Goal: Information Seeking & Learning: Learn about a topic

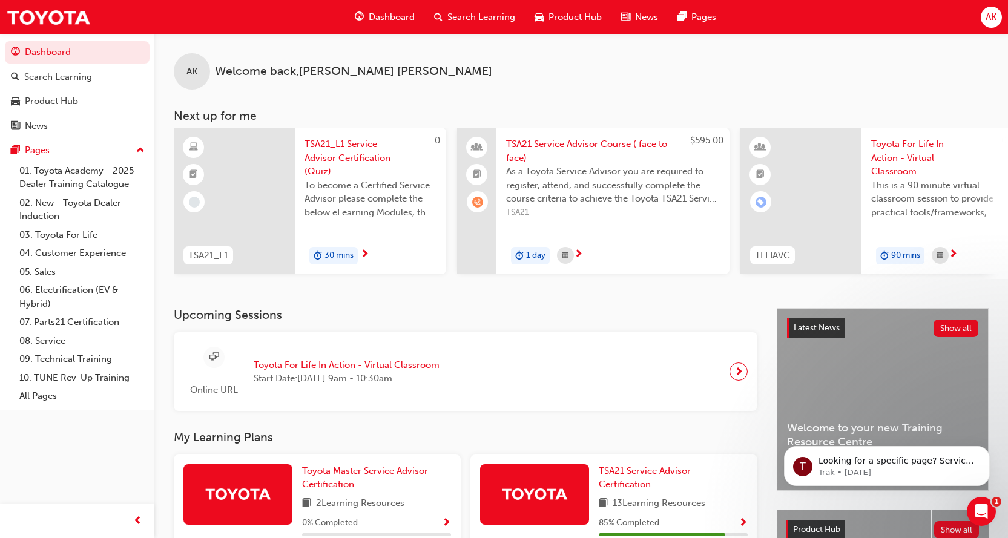
click at [345, 307] on div "AK Welcome back , [PERSON_NAME] Next up for me 0 TSA21_L1 TSA21_L1 Service Advi…" at bounding box center [580, 171] width 853 height 274
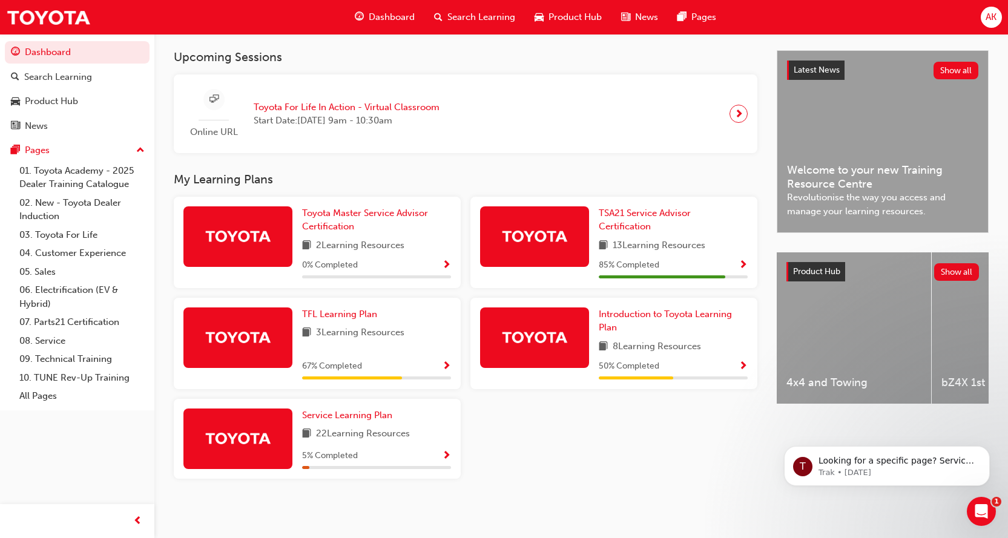
scroll to position [263, 0]
click at [348, 163] on div "Upcoming Sessions Online URL Toyota For Life In Action - Virtual Classroom Star…" at bounding box center [475, 278] width 603 height 457
click at [350, 314] on span "TFL Learning Plan" at bounding box center [339, 314] width 75 height 11
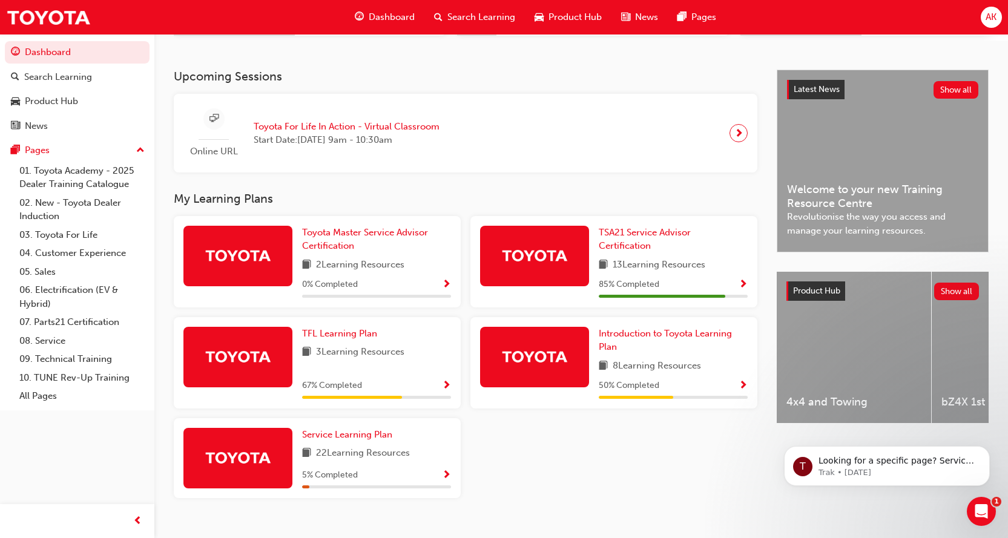
scroll to position [240, 0]
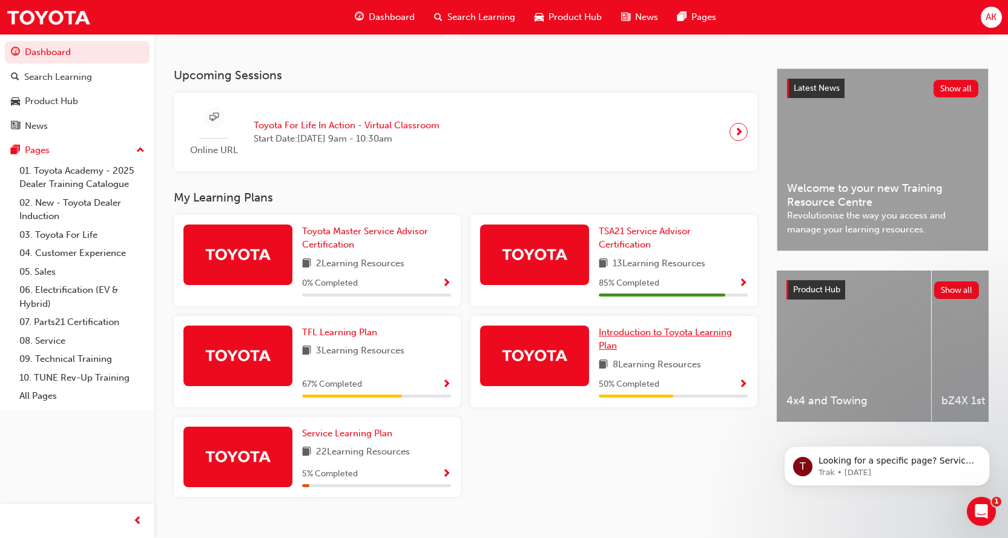
click at [622, 336] on span "Introduction to Toyota Learning Plan" at bounding box center [664, 339] width 133 height 25
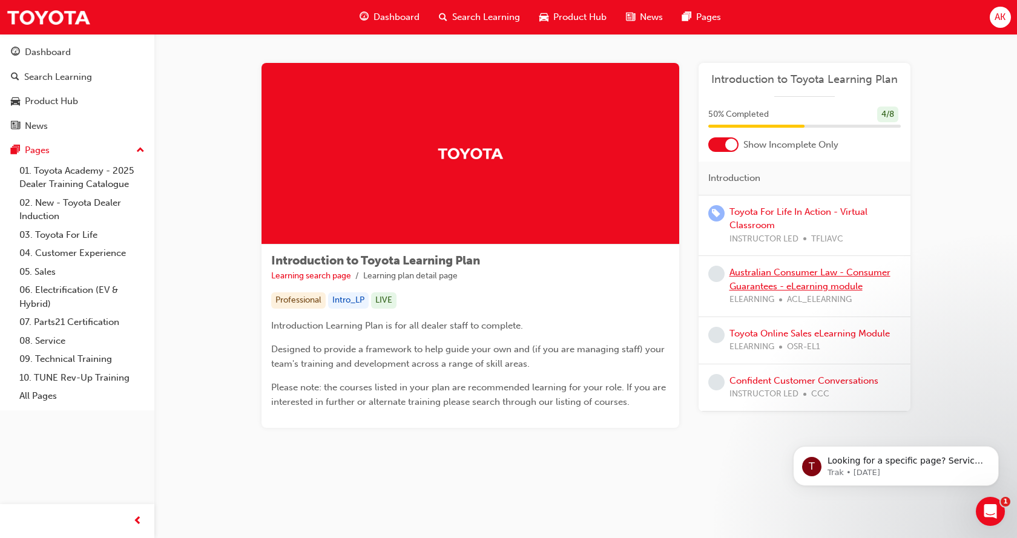
click at [759, 273] on link "Australian Consumer Law - Consumer Guarantees - eLearning module" at bounding box center [809, 279] width 161 height 25
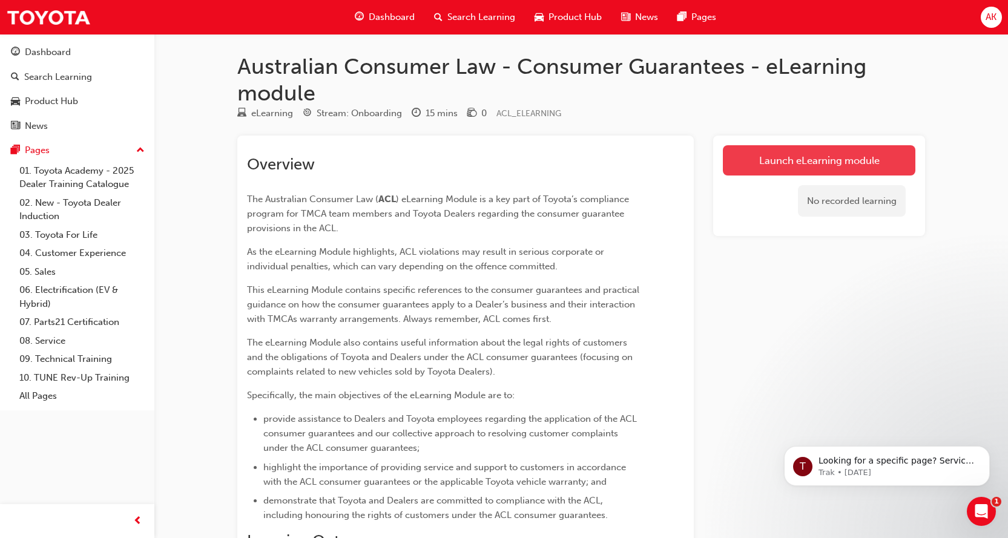
click at [782, 163] on link "Launch eLearning module" at bounding box center [819, 160] width 192 height 30
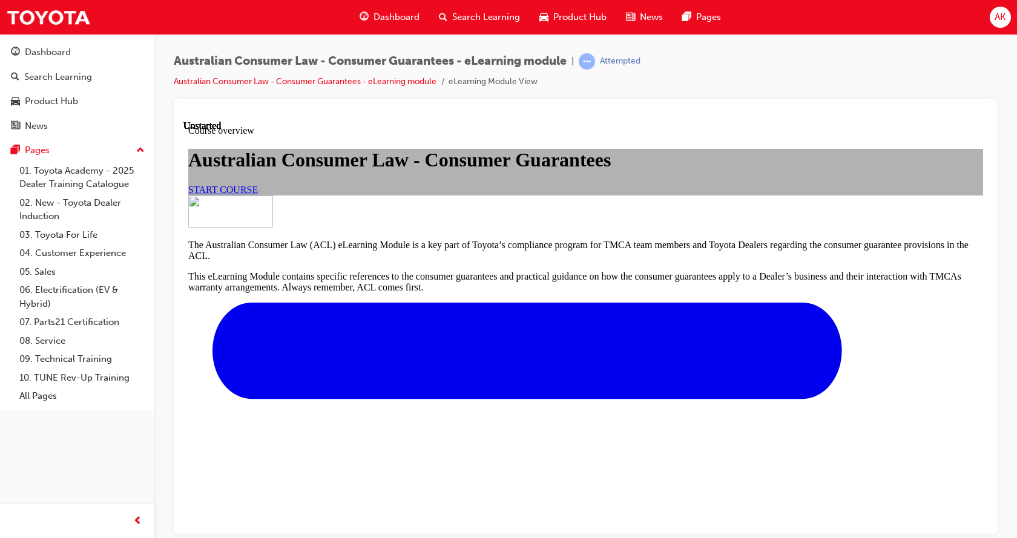
click at [258, 194] on span "START COURSE" at bounding box center [223, 189] width 70 height 10
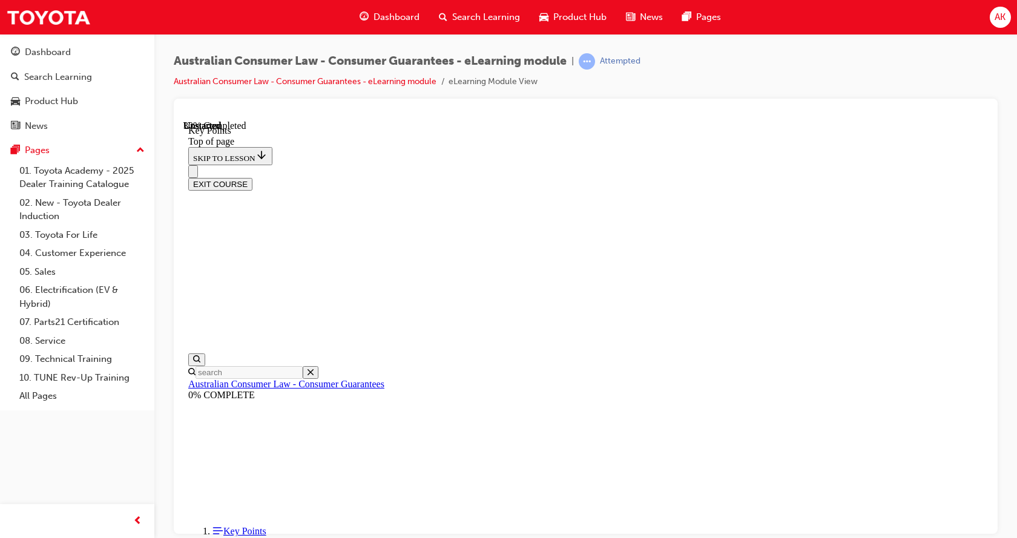
scroll to position [543, 0]
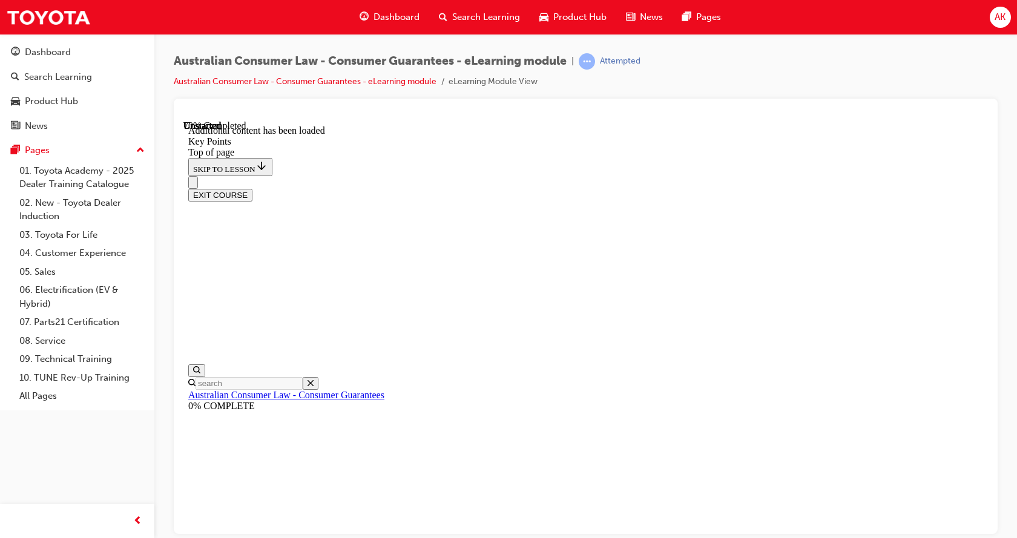
scroll to position [1591, 0]
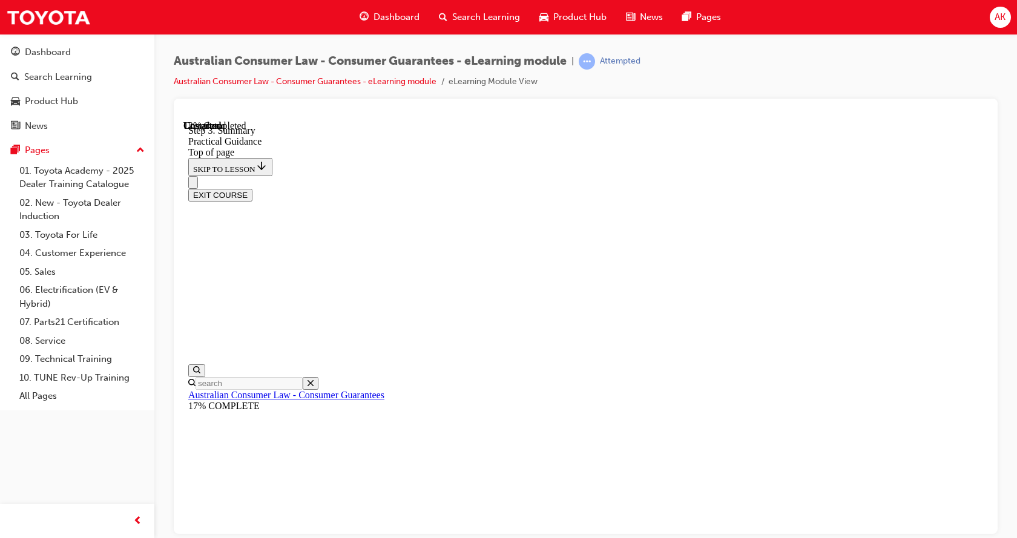
scroll to position [219, 0]
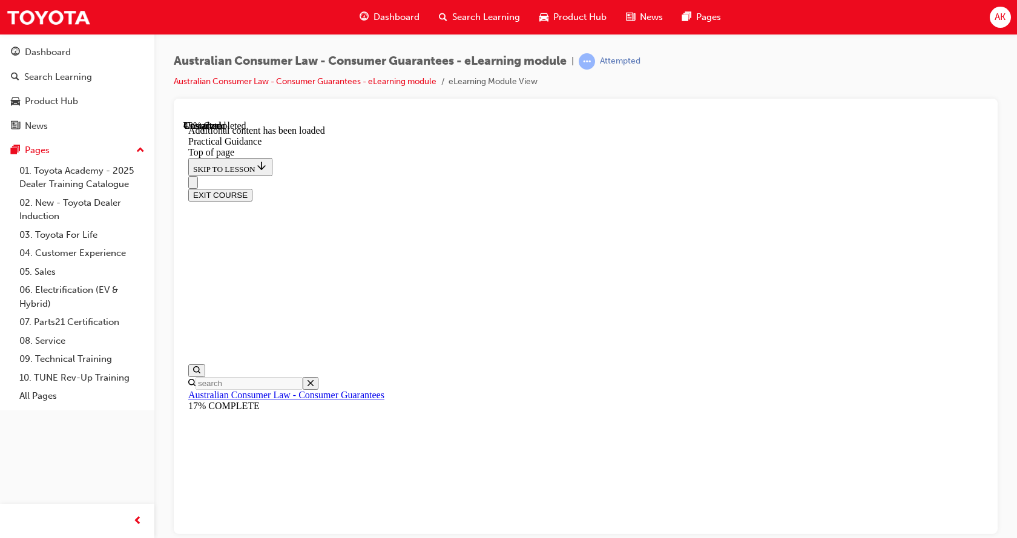
scroll to position [1374, 0]
drag, startPoint x: 706, startPoint y: 318, endPoint x: 796, endPoint y: 322, distance: 90.9
drag, startPoint x: 721, startPoint y: 318, endPoint x: 804, endPoint y: 323, distance: 83.0
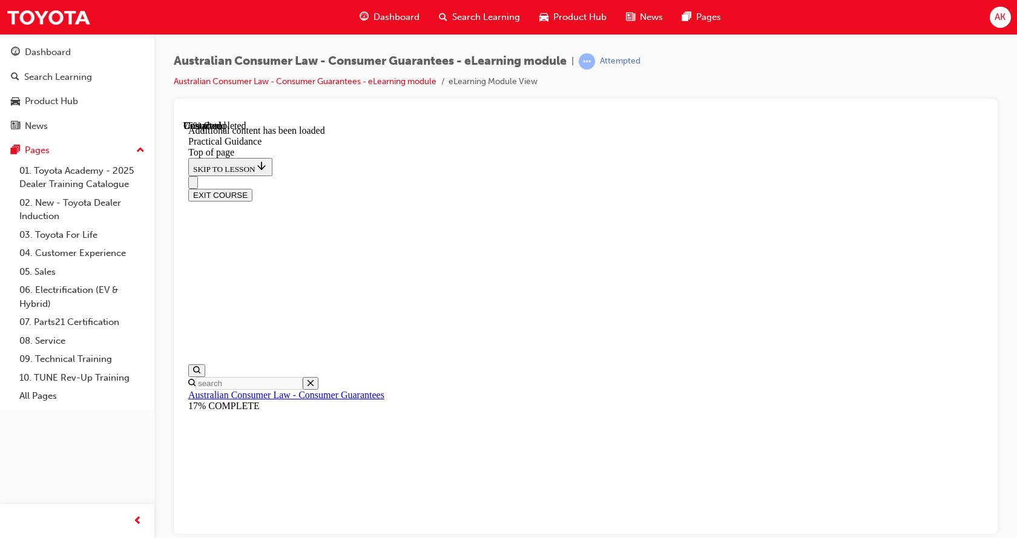
scroll to position [2092, 0]
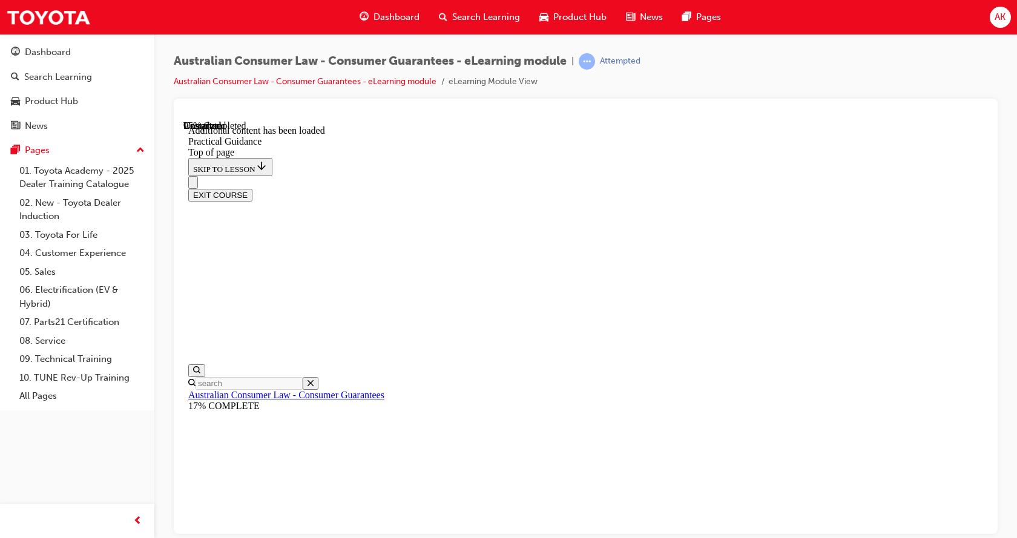
drag, startPoint x: 493, startPoint y: 249, endPoint x: 635, endPoint y: 257, distance: 141.8
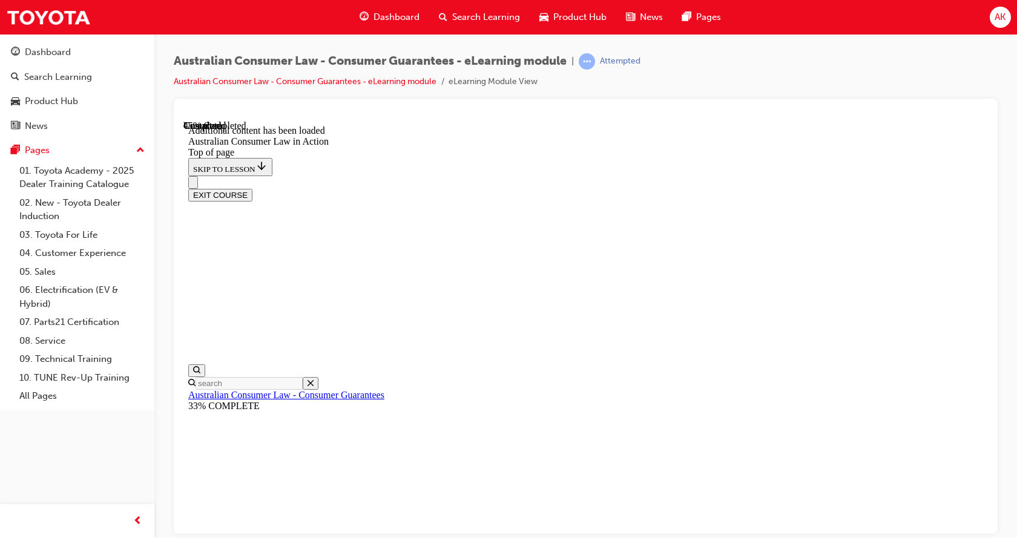
drag, startPoint x: 499, startPoint y: 249, endPoint x: 613, endPoint y: 251, distance: 113.8
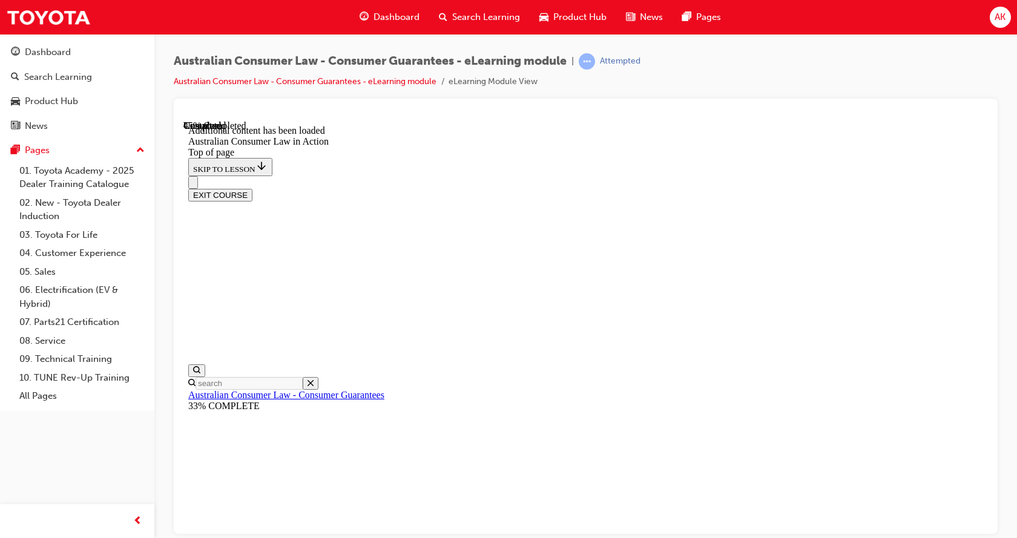
drag, startPoint x: 577, startPoint y: 265, endPoint x: 705, endPoint y: 266, distance: 128.3
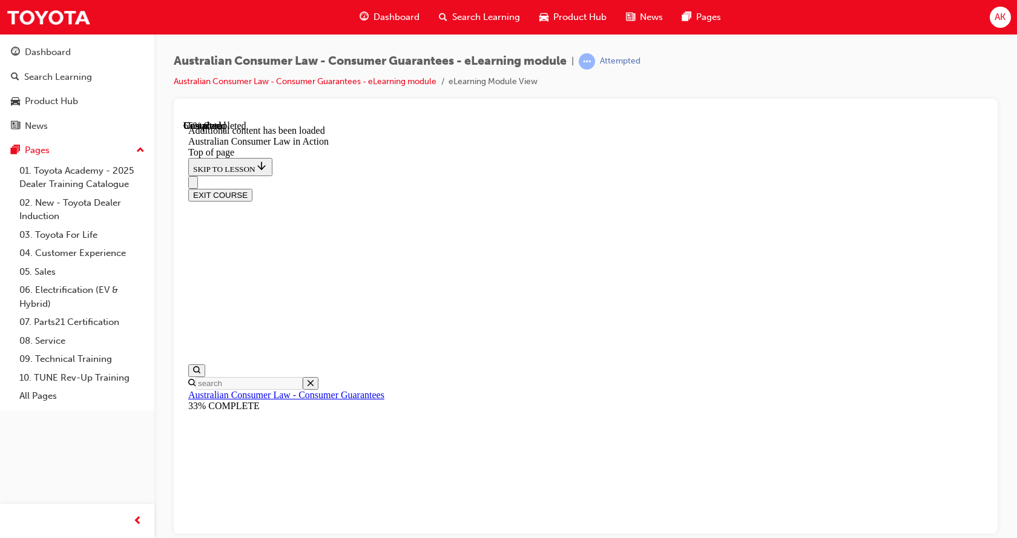
scroll to position [1683, 0]
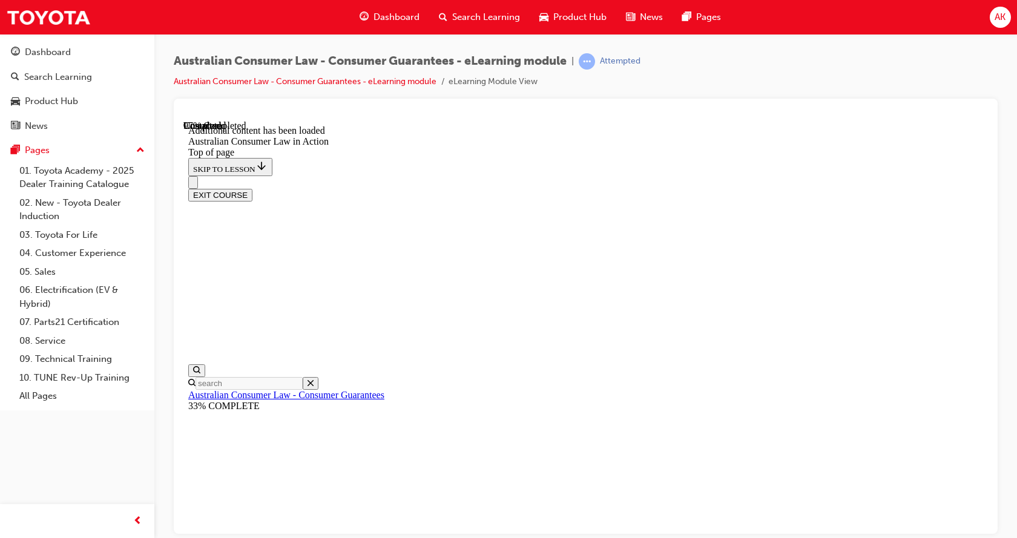
drag, startPoint x: 562, startPoint y: 228, endPoint x: 801, endPoint y: 235, distance: 238.5
drag, startPoint x: 506, startPoint y: 266, endPoint x: 652, endPoint y: 267, distance: 145.2
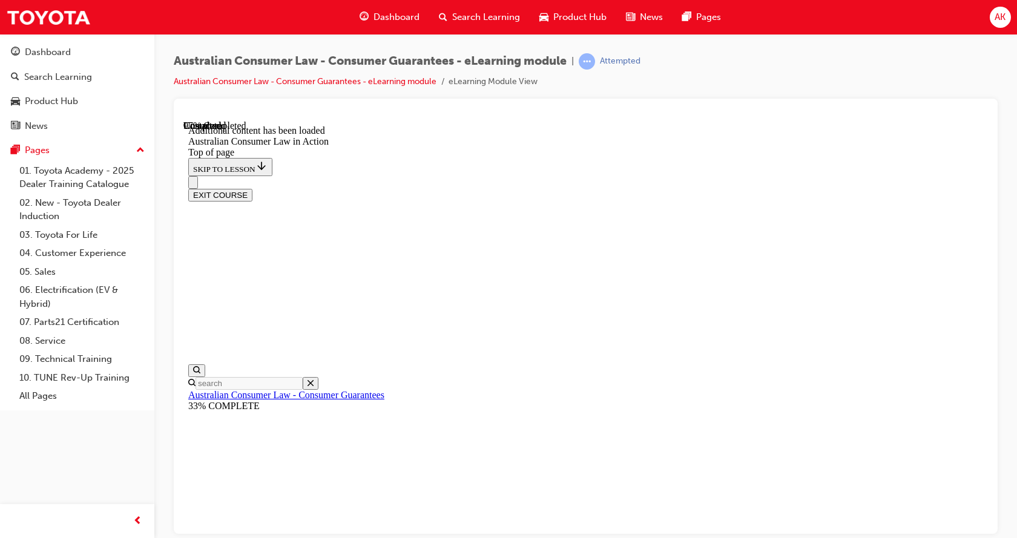
drag, startPoint x: 693, startPoint y: 266, endPoint x: 875, endPoint y: 274, distance: 182.3
drag, startPoint x: 718, startPoint y: 263, endPoint x: 855, endPoint y: 269, distance: 137.5
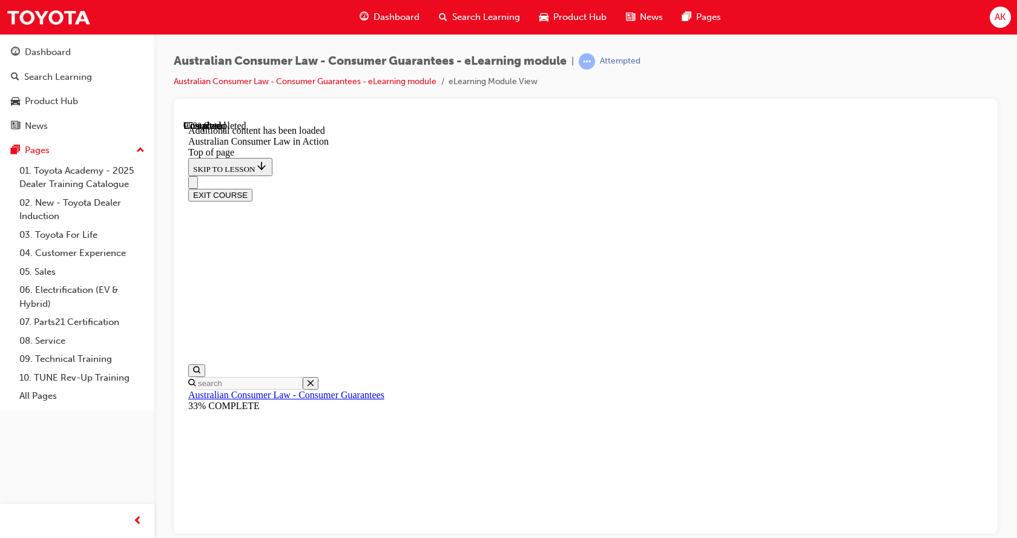
drag, startPoint x: 856, startPoint y: 260, endPoint x: 919, endPoint y: 260, distance: 62.3
drag, startPoint x: 703, startPoint y: 280, endPoint x: 798, endPoint y: 283, distance: 95.0
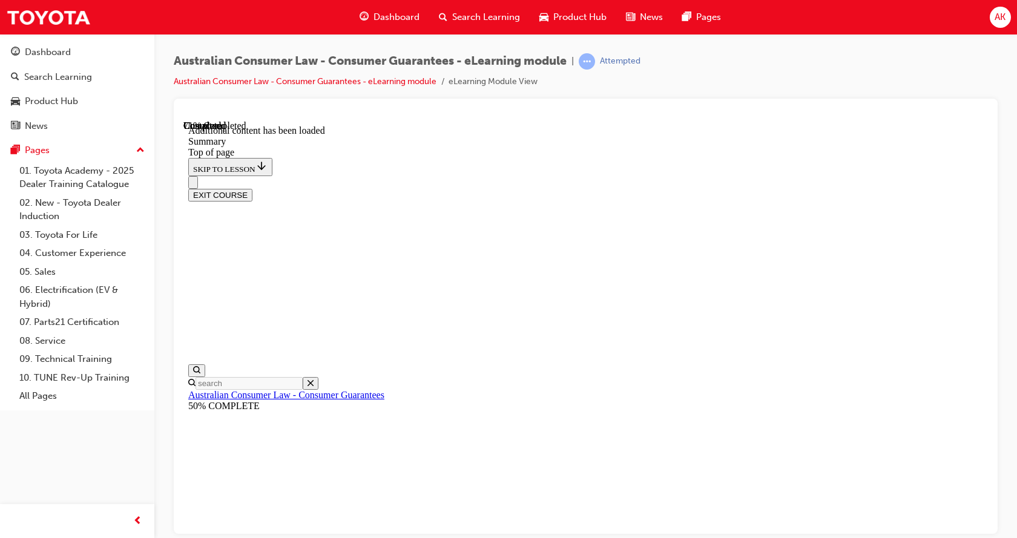
scroll to position [871, 0]
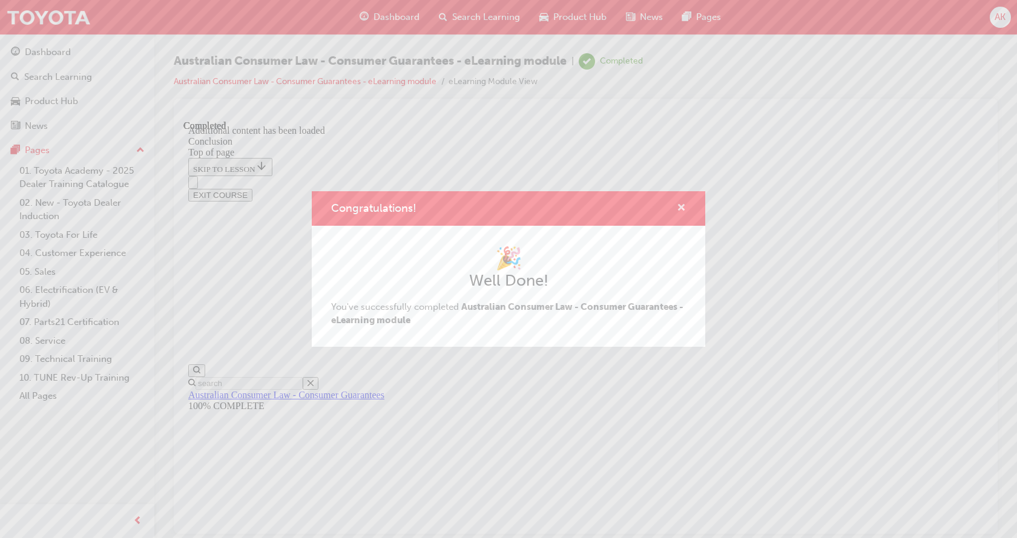
click at [680, 205] on span "cross-icon" at bounding box center [681, 208] width 9 height 11
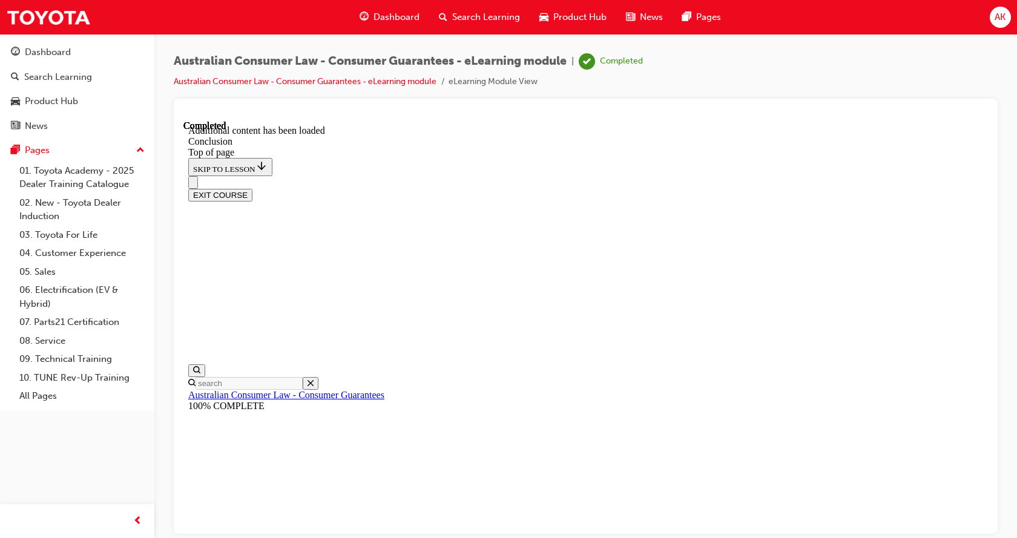
click at [252, 188] on button "EXIT COURSE" at bounding box center [220, 194] width 64 height 13
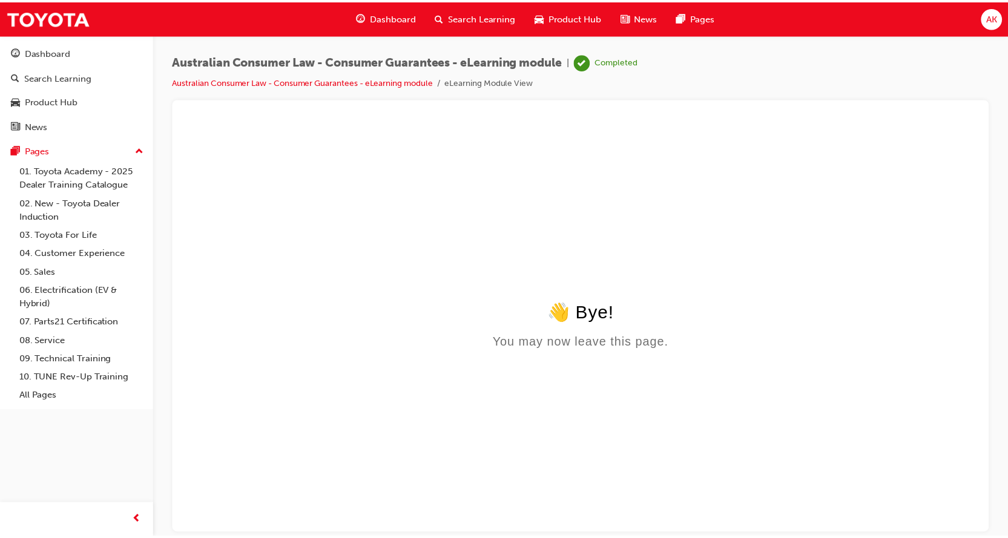
scroll to position [0, 0]
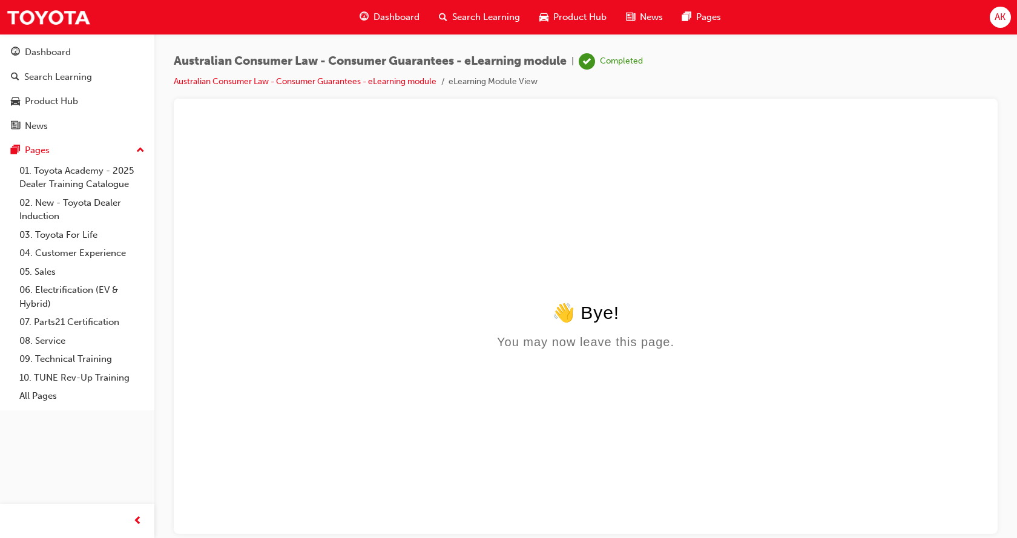
click at [375, 19] on span "Dashboard" at bounding box center [396, 17] width 46 height 14
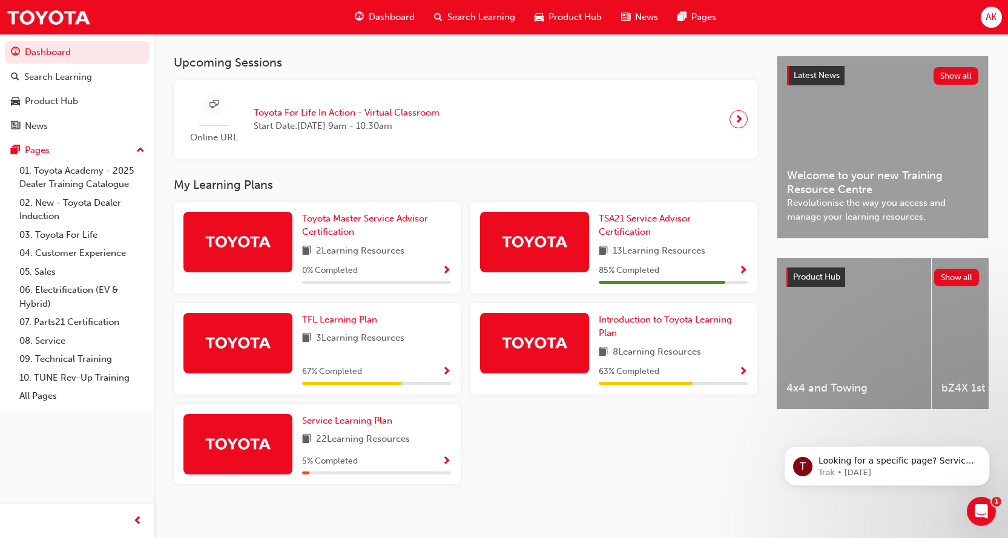
scroll to position [263, 0]
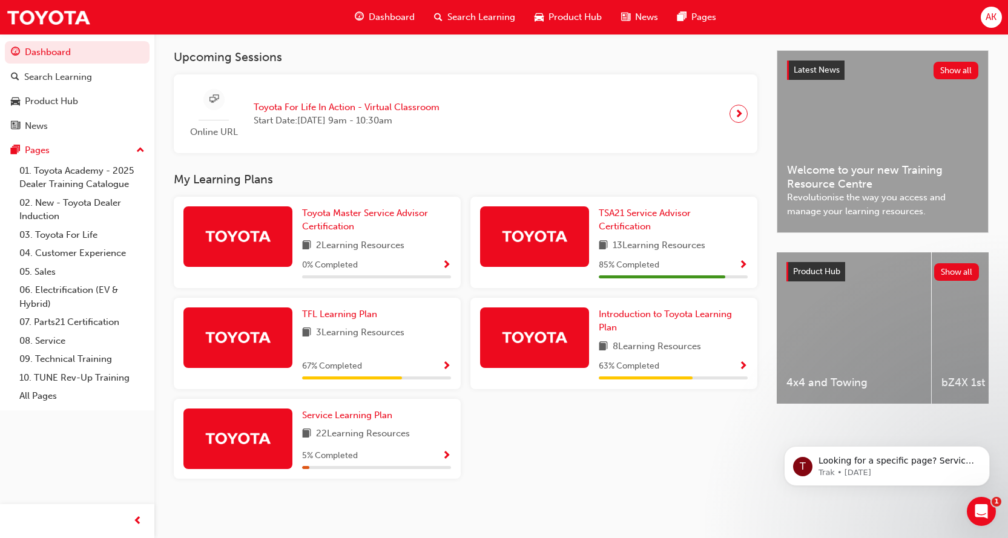
click at [555, 433] on div "Toyota Master Service Advisor Certification 2 Learning Resources 0 % Completed …" at bounding box center [465, 343] width 593 height 292
